Goal: Task Accomplishment & Management: Manage account settings

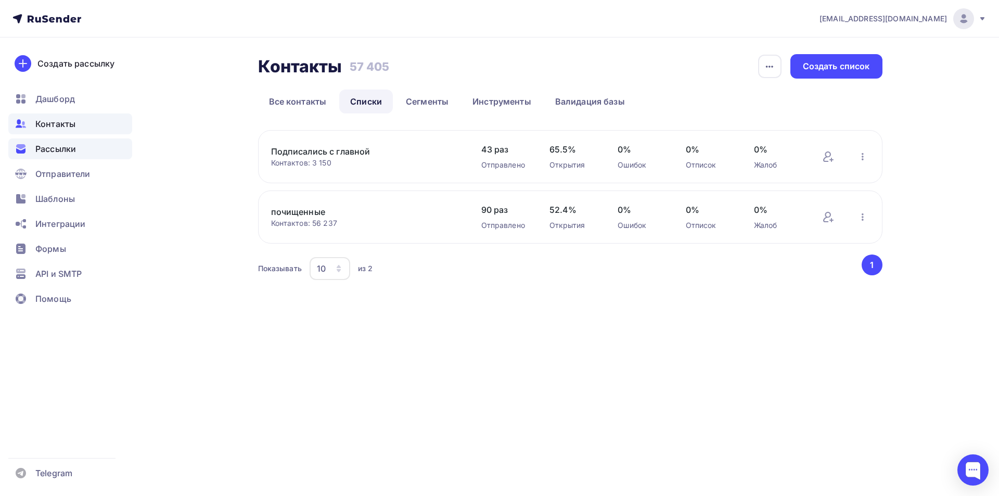
click at [58, 147] on span "Рассылки" at bounding box center [55, 149] width 41 height 12
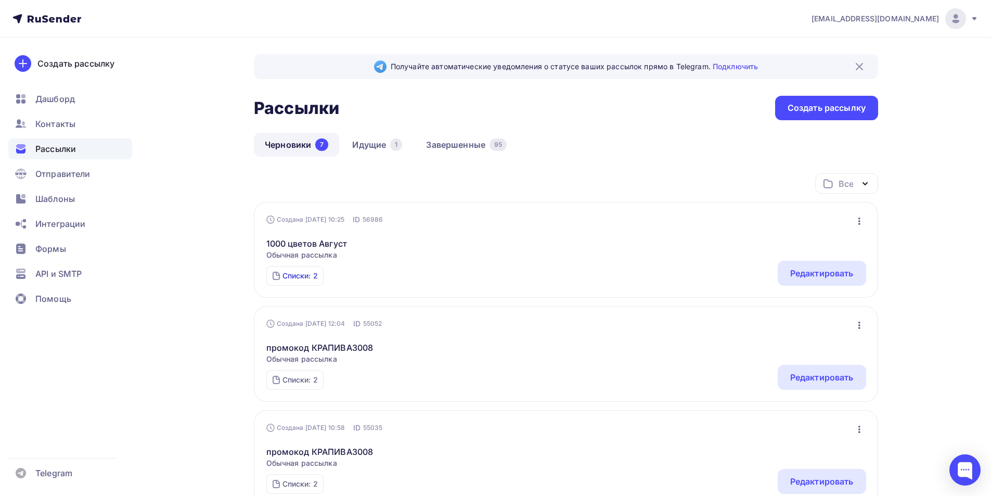
click at [300, 277] on div "Списки: 2" at bounding box center [300, 276] width 35 height 10
click at [859, 223] on icon "button" at bounding box center [860, 221] width 2 height 7
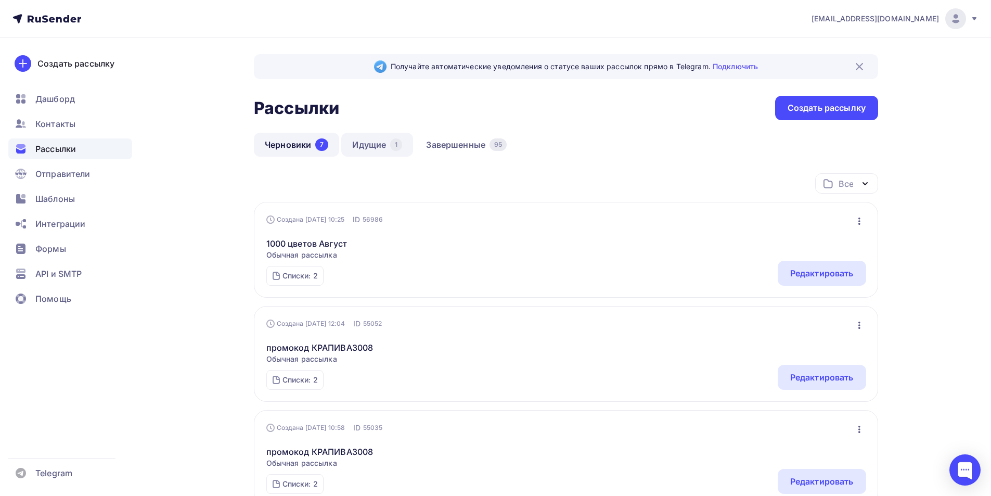
click at [372, 146] on link "Идущие 1" at bounding box center [377, 145] width 72 height 24
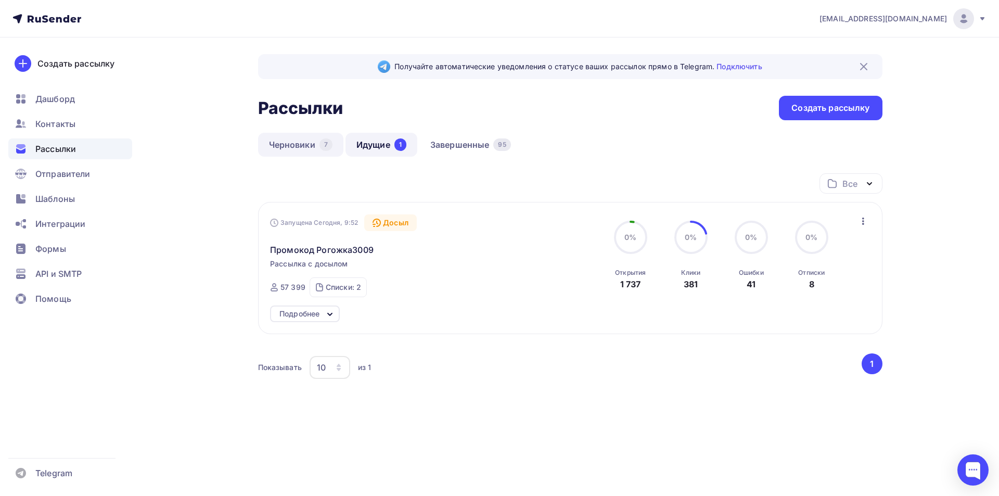
click at [292, 149] on link "Черновики 7" at bounding box center [300, 145] width 85 height 24
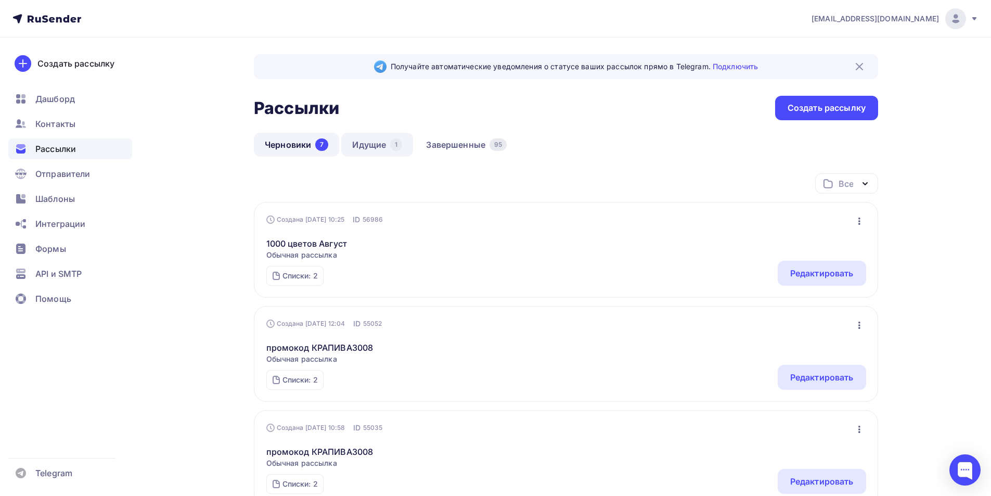
click at [370, 141] on link "Идущие 1" at bounding box center [377, 145] width 72 height 24
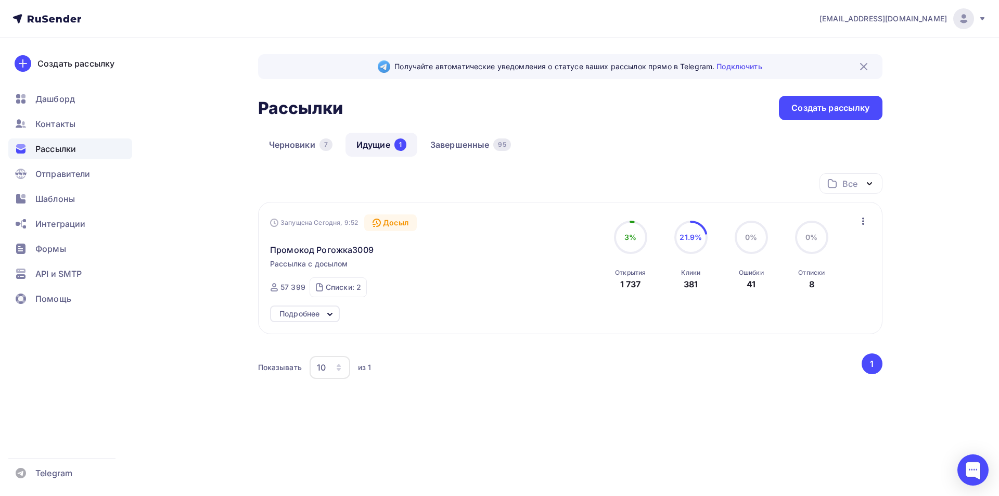
click at [330, 314] on icon at bounding box center [330, 314] width 4 height 2
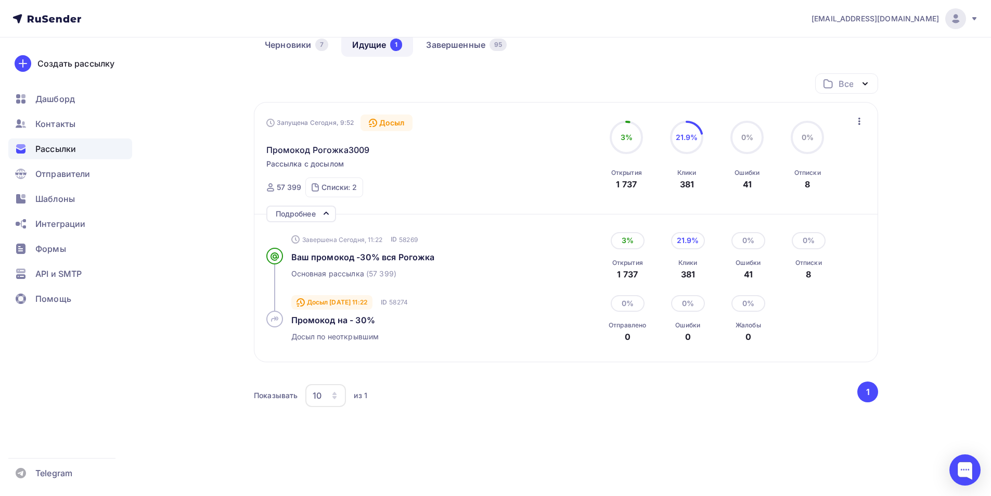
scroll to position [104, 0]
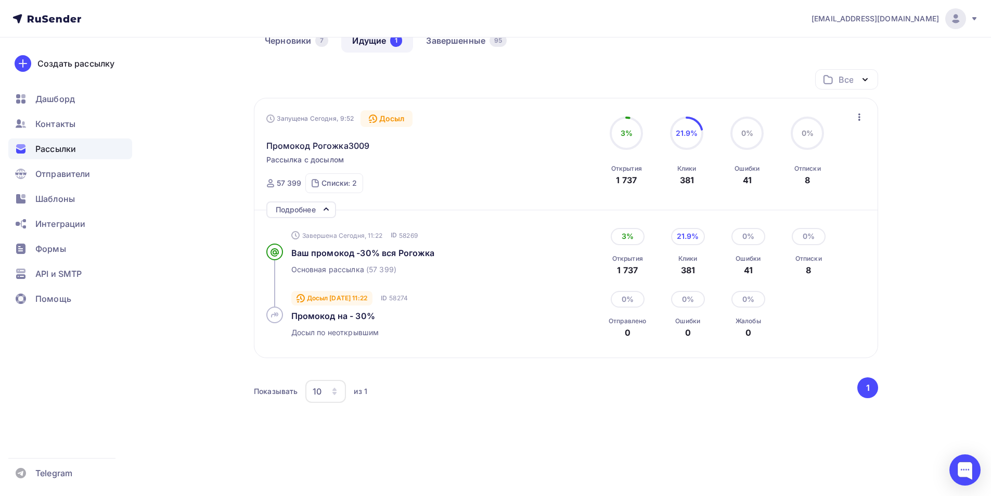
click at [861, 113] on icon "button" at bounding box center [860, 117] width 12 height 12
click at [923, 102] on div "[EMAIL_ADDRESS][DOMAIN_NAME] Аккаунт Тарифы Выйти Создать рассылку [GEOGRAPHIC_…" at bounding box center [495, 202] width 991 height 613
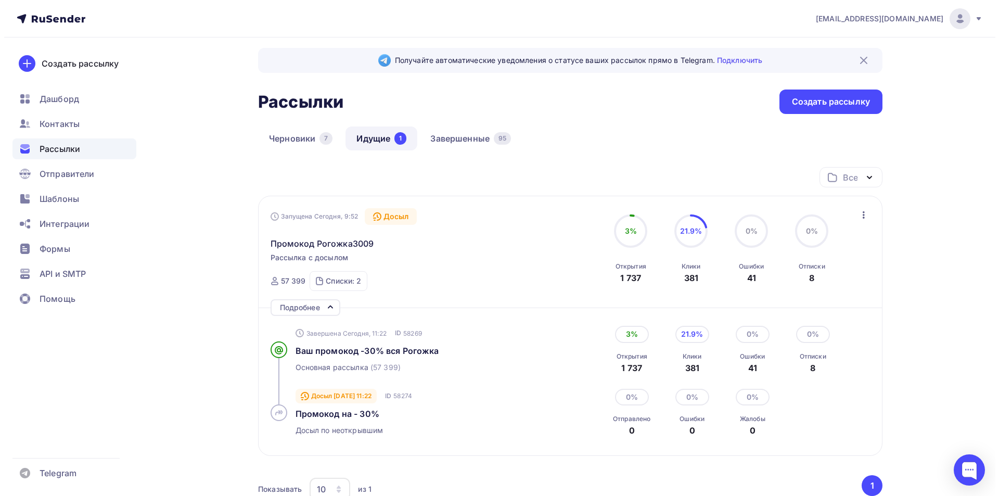
scroll to position [0, 0]
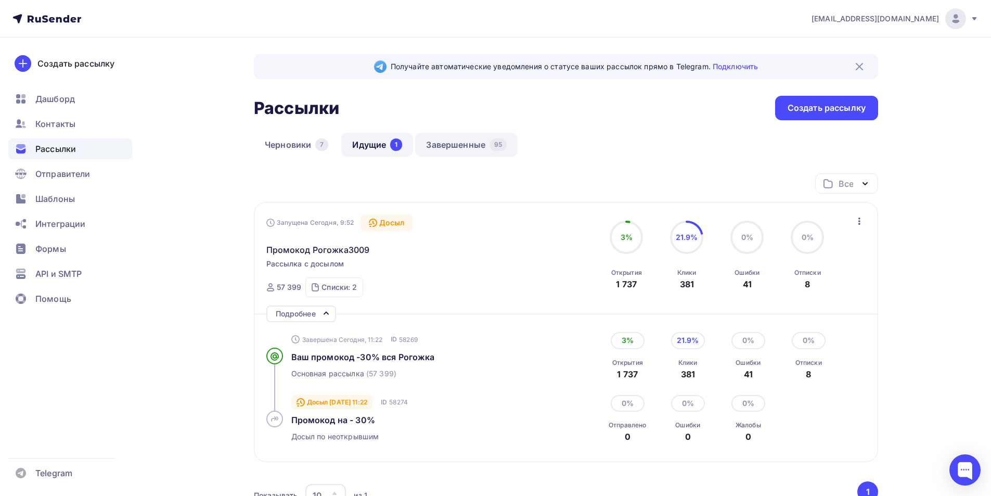
click at [474, 143] on link "Завершенные 95" at bounding box center [466, 145] width 103 height 24
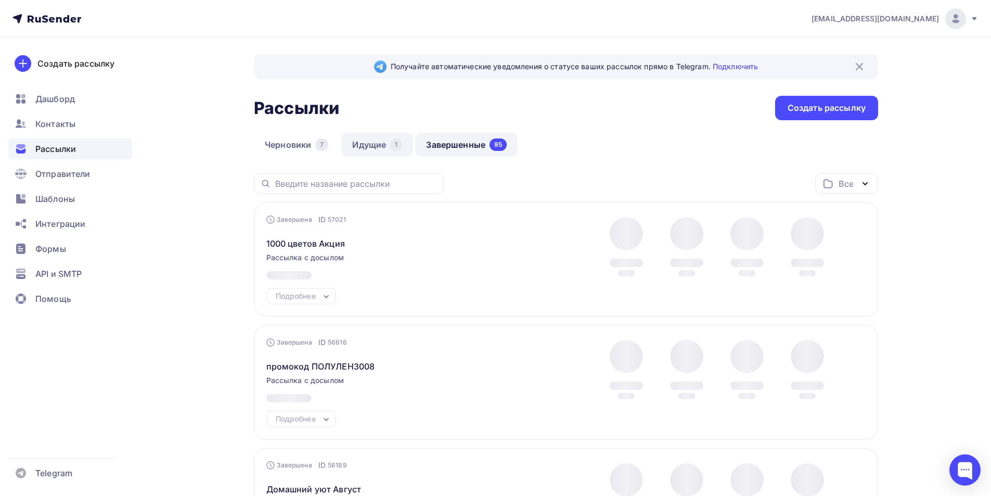
click at [371, 140] on link "Идущие 1" at bounding box center [377, 145] width 72 height 24
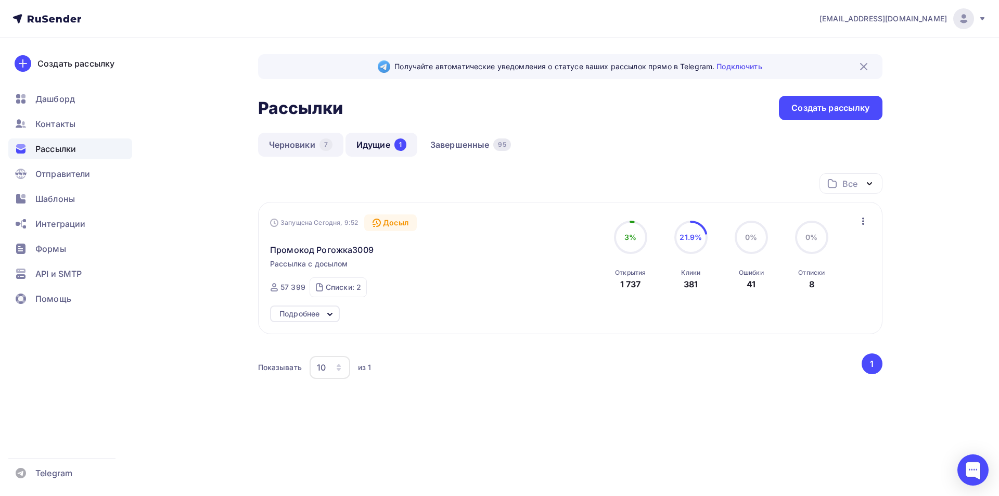
click at [299, 141] on link "Черновики 7" at bounding box center [300, 145] width 85 height 24
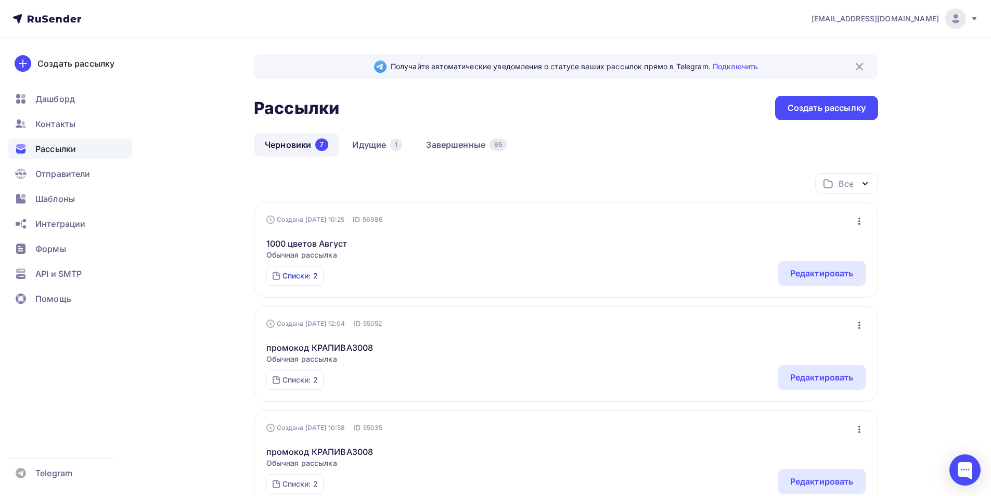
click at [298, 274] on div "Списки: 2" at bounding box center [300, 276] width 35 height 10
click at [378, 150] on link "Идущие 1" at bounding box center [377, 145] width 72 height 24
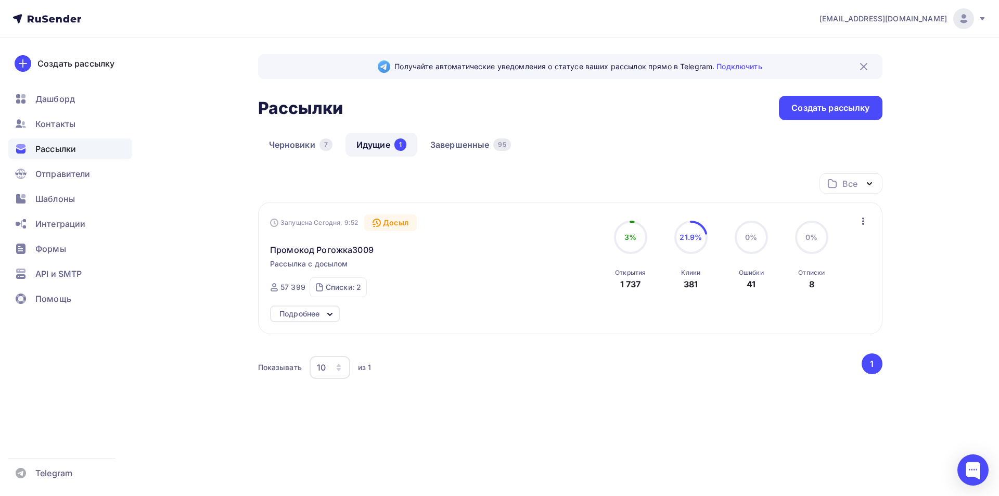
click at [290, 288] on div "57 399" at bounding box center [293, 287] width 25 height 10
click at [296, 285] on div "57 399" at bounding box center [293, 287] width 25 height 10
click at [287, 310] on div "Подробнее" at bounding box center [299, 314] width 40 height 12
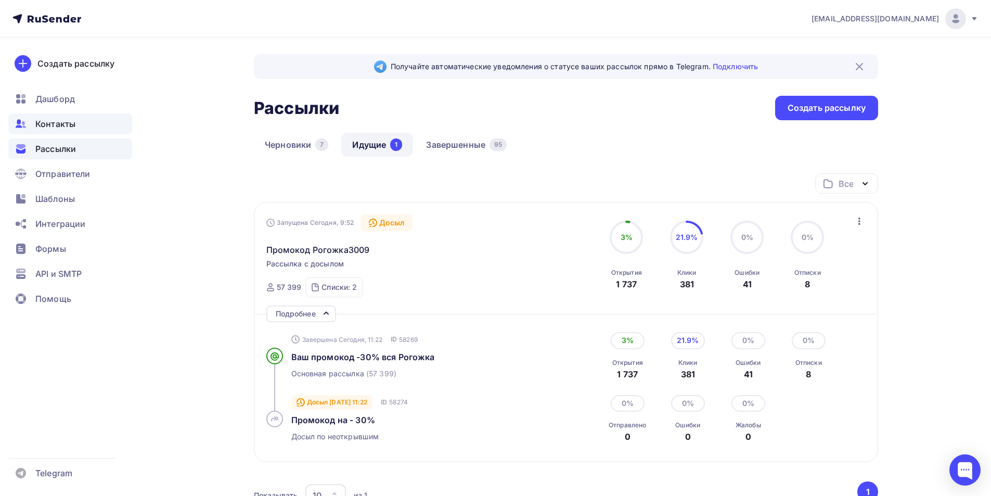
click at [41, 123] on span "Контакты" at bounding box center [55, 124] width 40 height 12
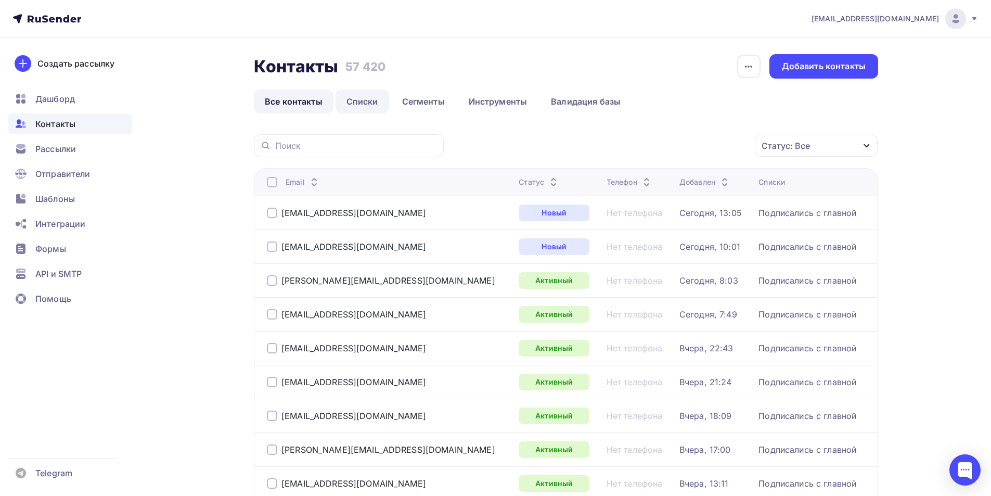
click at [374, 107] on link "Списки" at bounding box center [363, 102] width 54 height 24
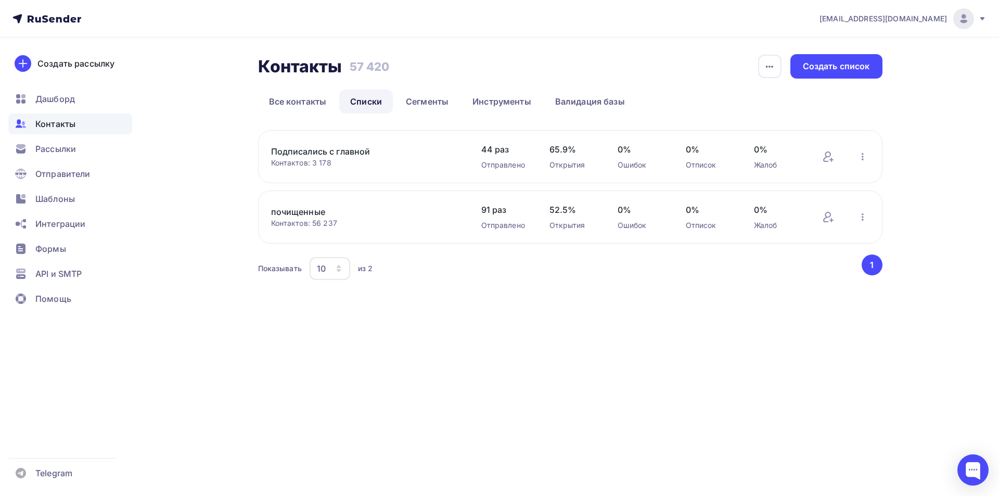
click at [315, 219] on div "Контактов: 56 237" at bounding box center [365, 223] width 189 height 10
click at [770, 71] on icon "button" at bounding box center [769, 66] width 12 height 12
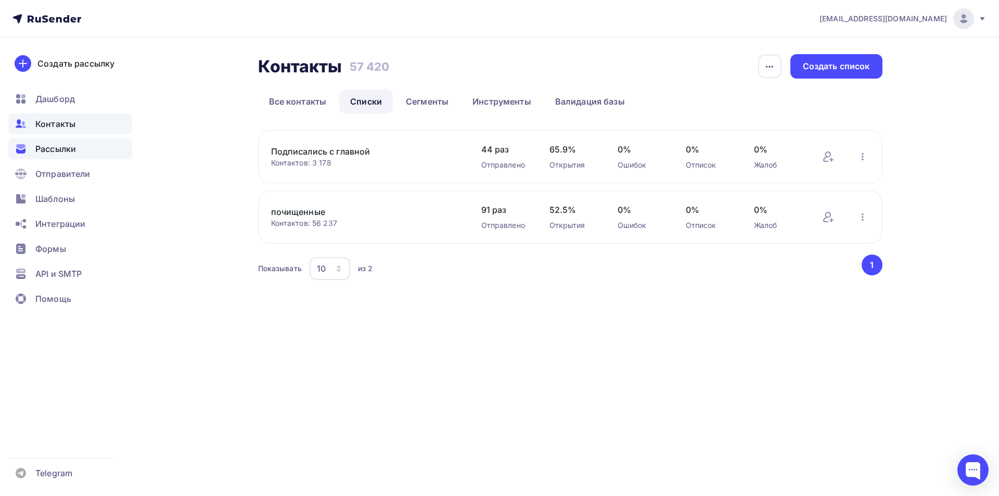
click at [52, 144] on span "Рассылки" at bounding box center [55, 149] width 41 height 12
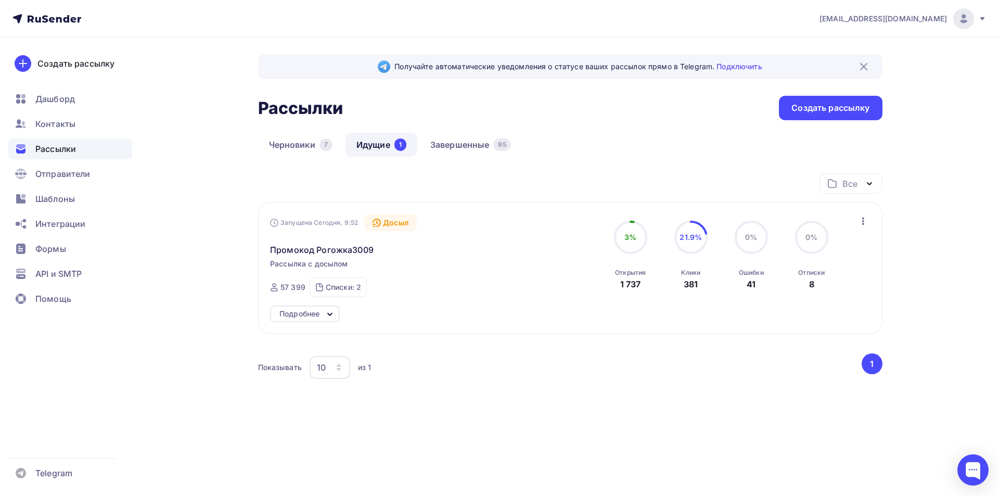
click at [808, 285] on div "Отписки 8" at bounding box center [811, 276] width 27 height 28
click at [811, 274] on div "Отписки" at bounding box center [811, 273] width 27 height 8
click at [868, 220] on icon "button" at bounding box center [863, 221] width 12 height 12
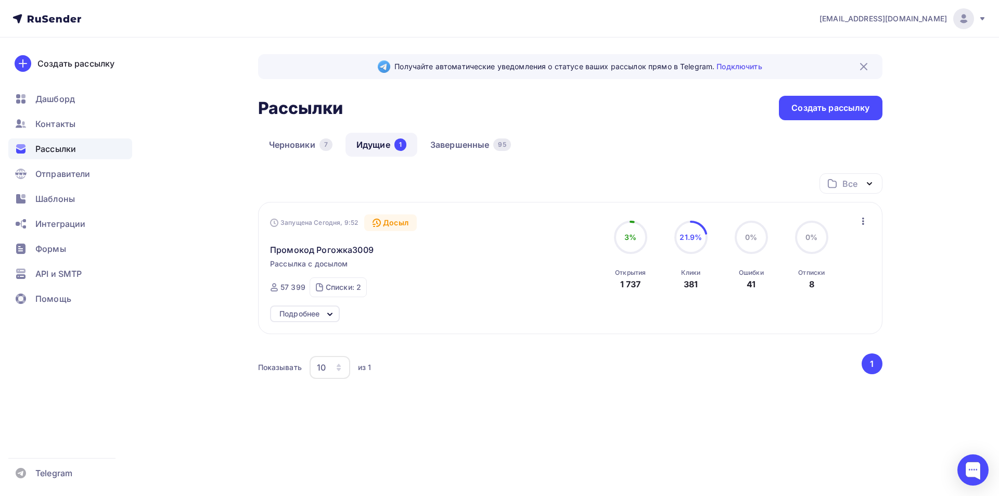
click at [930, 203] on div "[EMAIL_ADDRESS][DOMAIN_NAME] Аккаунт Тарифы Выйти Создать рассылку [GEOGRAPHIC_…" at bounding box center [499, 242] width 999 height 485
click at [354, 288] on div "Списки: 2" at bounding box center [343, 287] width 35 height 10
click at [506, 412] on div "Все Все папки Создать новую папку Запущена Сегодня, 9:52 Досыл Промокод Рогожка…" at bounding box center [570, 295] width 625 height 245
click at [351, 286] on div "Списки: 2" at bounding box center [343, 287] width 35 height 10
click at [68, 122] on span "Контакты" at bounding box center [55, 124] width 40 height 12
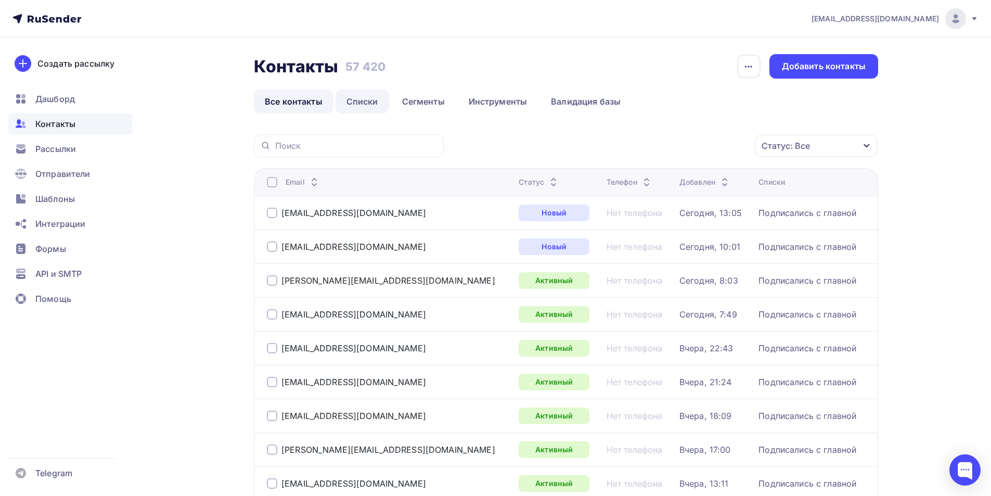
click at [361, 101] on link "Списки" at bounding box center [363, 102] width 54 height 24
